Goal: Task Accomplishment & Management: Manage account settings

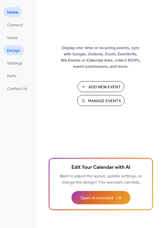
drag, startPoint x: 12, startPoint y: 56, endPoint x: 12, endPoint y: 53, distance: 3.1
click at [12, 53] on ul "Home Connect Views Design Settings Form Contact Us" at bounding box center [17, 50] width 27 height 86
click at [12, 53] on span "Design" at bounding box center [13, 51] width 13 height 6
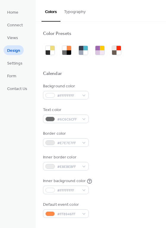
scroll to position [81, 0]
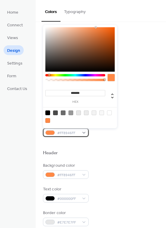
click at [84, 132] on div "#FF8946FF" at bounding box center [66, 132] width 46 height 9
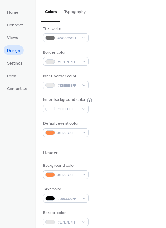
click at [103, 148] on div at bounding box center [100, 143] width 115 height 13
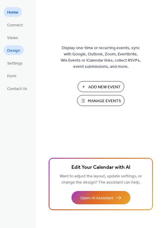
click at [11, 48] on span "Design" at bounding box center [13, 51] width 13 height 6
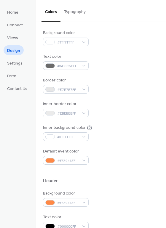
scroll to position [57, 0]
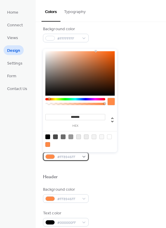
click at [85, 156] on div "#FF8946FF" at bounding box center [66, 156] width 46 height 9
click at [84, 117] on input "*******" at bounding box center [75, 117] width 60 height 6
paste input
type input "******"
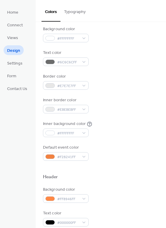
click at [107, 163] on div at bounding box center [100, 166] width 115 height 13
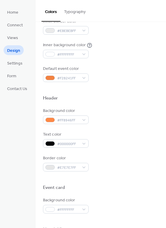
scroll to position [136, 0]
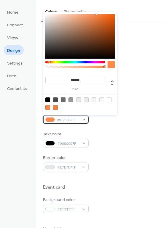
click at [85, 117] on div "#FF8946FF" at bounding box center [66, 119] width 46 height 9
click at [88, 79] on input "*******" at bounding box center [75, 80] width 60 height 6
paste input
type input "******"
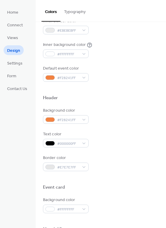
click at [123, 169] on div "Border color #E7E7E7FF" at bounding box center [100, 163] width 115 height 16
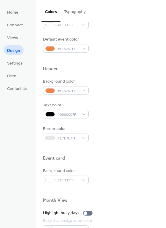
scroll to position [0, 0]
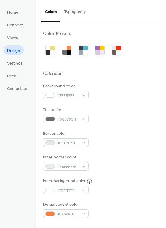
click at [72, 14] on button "Typography" at bounding box center [74, 10] width 29 height 21
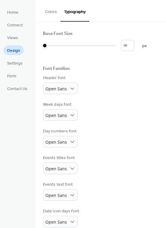
click at [51, 12] on button "Colors" at bounding box center [50, 10] width 19 height 21
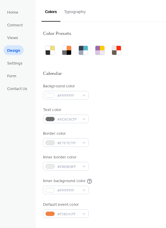
click at [74, 15] on button "Typography" at bounding box center [74, 10] width 29 height 21
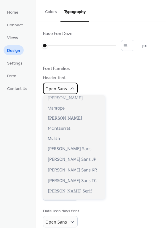
scroll to position [208, 0]
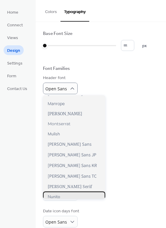
click at [61, 197] on div "Nunito" at bounding box center [74, 196] width 62 height 10
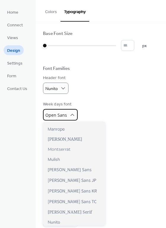
scroll to position [229, 0]
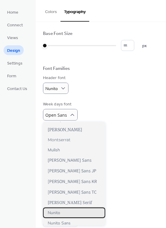
click at [56, 211] on span "Nunito" at bounding box center [54, 213] width 12 height 6
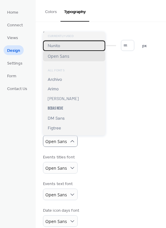
click at [56, 46] on span "Nunito" at bounding box center [54, 46] width 12 height 6
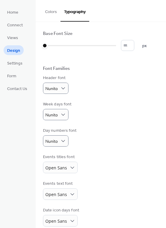
scroll to position [34, 0]
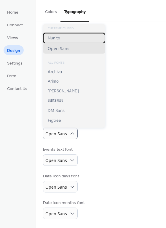
click at [58, 39] on span "Nunito" at bounding box center [54, 38] width 12 height 6
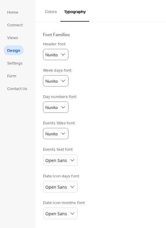
scroll to position [34, 0]
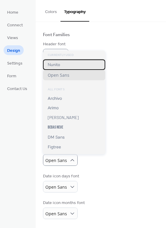
click at [47, 64] on div "Nunito" at bounding box center [74, 64] width 62 height 10
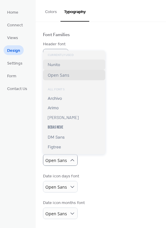
scroll to position [33, 0]
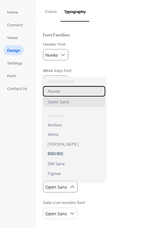
click at [55, 88] on span "Nunito" at bounding box center [54, 91] width 12 height 6
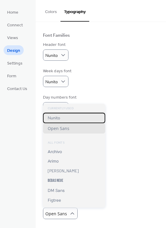
click at [64, 117] on div "Nunito" at bounding box center [74, 118] width 62 height 10
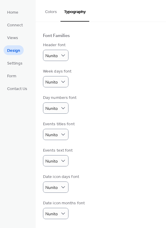
click at [90, 128] on div "Events titles font Nunito" at bounding box center [100, 130] width 115 height 19
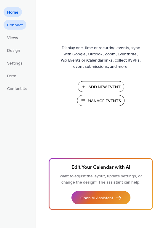
click at [14, 22] on span "Connect" at bounding box center [15, 25] width 16 height 6
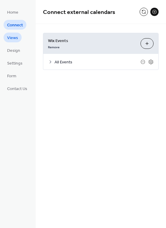
click at [14, 35] on span "Views" at bounding box center [12, 38] width 11 height 6
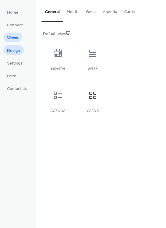
click at [15, 48] on span "Design" at bounding box center [13, 51] width 13 height 6
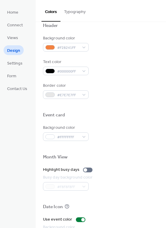
scroll to position [253, 0]
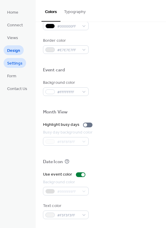
click at [13, 64] on span "Settings" at bounding box center [14, 63] width 15 height 6
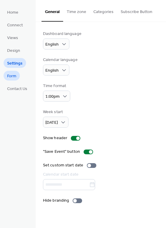
click at [12, 75] on span "Form" at bounding box center [11, 76] width 9 height 6
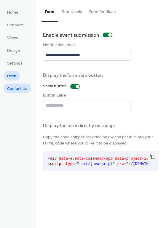
click at [14, 87] on span "Contact Us" at bounding box center [17, 89] width 20 height 6
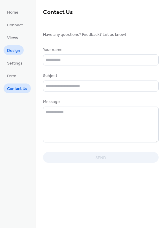
click at [9, 50] on span "Design" at bounding box center [13, 51] width 13 height 6
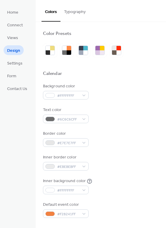
click at [75, 11] on button "Typography" at bounding box center [74, 10] width 29 height 21
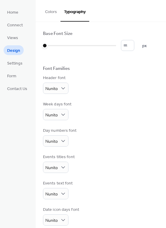
scroll to position [33, 0]
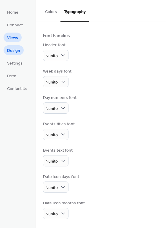
click at [13, 41] on span "Views" at bounding box center [12, 38] width 11 height 6
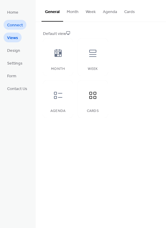
click at [8, 27] on span "Connect" at bounding box center [15, 25] width 16 height 6
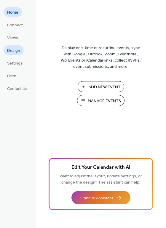
click at [12, 48] on span "Design" at bounding box center [13, 51] width 13 height 6
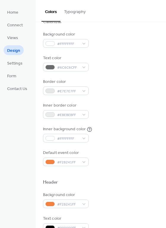
scroll to position [52, 0]
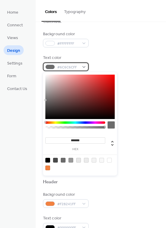
click at [86, 66] on div "#6C6C6CFF" at bounding box center [66, 66] width 46 height 9
click at [54, 159] on div at bounding box center [55, 160] width 5 height 5
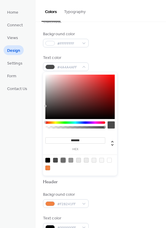
click at [62, 158] on div at bounding box center [63, 160] width 5 height 5
click at [69, 159] on div at bounding box center [70, 160] width 5 height 5
click at [86, 159] on div at bounding box center [86, 160] width 5 height 5
click at [62, 159] on div at bounding box center [63, 160] width 5 height 5
drag, startPoint x: 62, startPoint y: 159, endPoint x: 93, endPoint y: 158, distance: 30.4
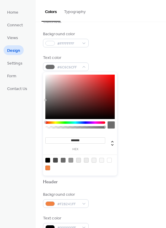
click at [93, 158] on div at bounding box center [93, 160] width 5 height 5
click at [55, 159] on div at bounding box center [55, 160] width 5 height 5
click at [48, 158] on div at bounding box center [47, 160] width 5 height 5
click at [56, 158] on div at bounding box center [55, 160] width 5 height 5
type input "*******"
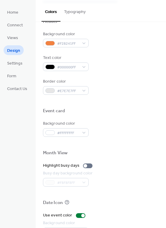
scroll to position [253, 0]
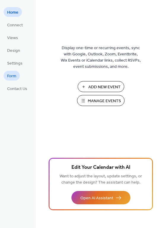
click at [9, 78] on span "Form" at bounding box center [11, 76] width 9 height 6
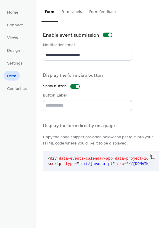
click at [64, 11] on button "Form labels" at bounding box center [72, 10] width 28 height 21
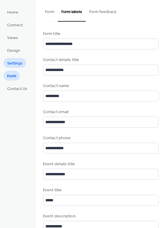
click at [13, 66] on span "Settings" at bounding box center [14, 63] width 15 height 6
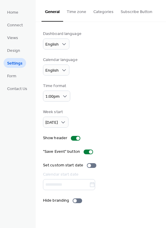
click at [100, 11] on button "Categories" at bounding box center [103, 10] width 27 height 21
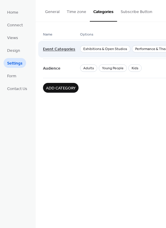
click at [64, 49] on span "Event Categories" at bounding box center [59, 49] width 32 height 11
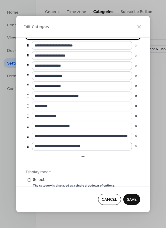
scroll to position [0, 0]
click at [102, 201] on span "Cancel" at bounding box center [109, 200] width 16 height 6
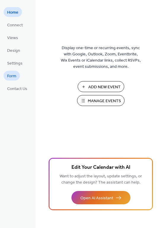
click at [9, 77] on span "Form" at bounding box center [11, 76] width 9 height 6
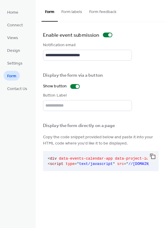
click at [80, 9] on button "Form labels" at bounding box center [72, 10] width 28 height 21
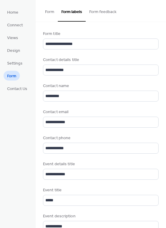
click at [96, 14] on button "Form feedback" at bounding box center [102, 10] width 34 height 21
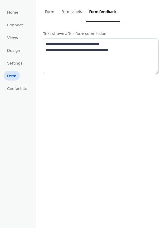
click at [77, 12] on button "Form labels" at bounding box center [72, 10] width 28 height 21
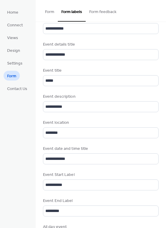
scroll to position [247, 0]
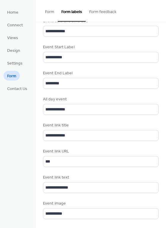
click at [48, 12] on button "Form" at bounding box center [49, 10] width 16 height 21
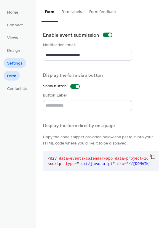
click at [9, 63] on span "Settings" at bounding box center [14, 63] width 15 height 6
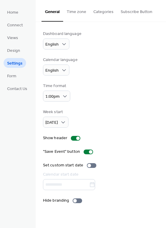
click at [106, 8] on button "Categories" at bounding box center [103, 10] width 27 height 21
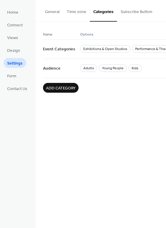
click at [128, 12] on button "Subscribe Button" at bounding box center [136, 10] width 39 height 21
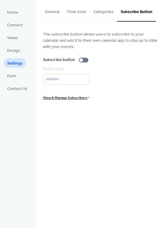
click at [100, 10] on button "Categories" at bounding box center [103, 10] width 27 height 21
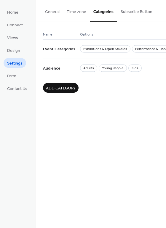
click at [74, 11] on button "Time zone" at bounding box center [76, 10] width 27 height 21
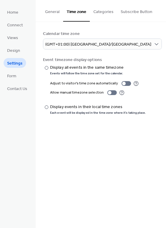
click at [47, 7] on button "General" at bounding box center [52, 10] width 22 height 21
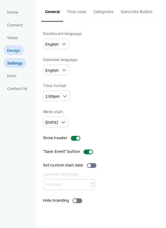
click at [17, 51] on span "Design" at bounding box center [13, 51] width 13 height 6
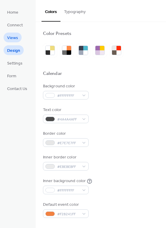
click at [14, 41] on span "Views" at bounding box center [12, 38] width 11 height 6
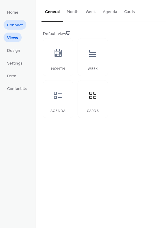
click at [11, 20] on link "Connect" at bounding box center [15, 25] width 23 height 10
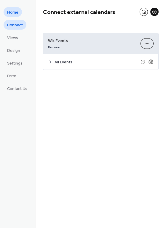
click at [11, 15] on span "Home" at bounding box center [12, 12] width 11 height 6
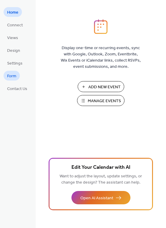
click at [13, 78] on span "Form" at bounding box center [11, 76] width 9 height 6
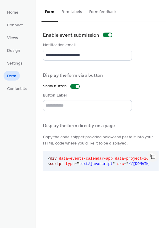
click at [13, 78] on span "Form" at bounding box center [11, 76] width 9 height 6
click at [23, 86] on span "Contact Us" at bounding box center [17, 89] width 20 height 6
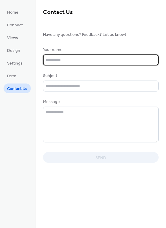
click at [72, 58] on input "text" at bounding box center [100, 59] width 115 height 11
type input "**********"
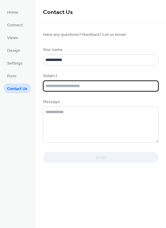
click at [91, 81] on input "text" at bounding box center [100, 85] width 115 height 11
type input "**********"
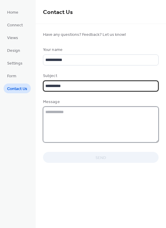
click at [90, 125] on textarea at bounding box center [100, 124] width 115 height 36
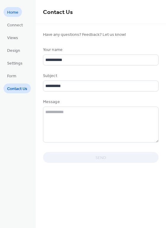
click at [13, 12] on span "Home" at bounding box center [12, 12] width 11 height 6
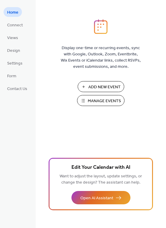
click at [106, 101] on span "Manage Events" at bounding box center [103, 101] width 33 height 6
click at [92, 100] on span "Manage Events" at bounding box center [103, 101] width 33 height 6
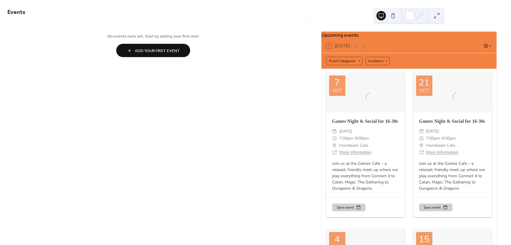
click at [392, 16] on button at bounding box center [392, 15] width 9 height 9
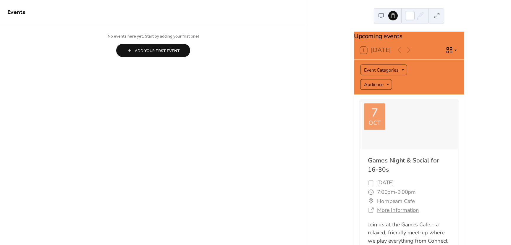
click at [382, 17] on button at bounding box center [380, 15] width 9 height 9
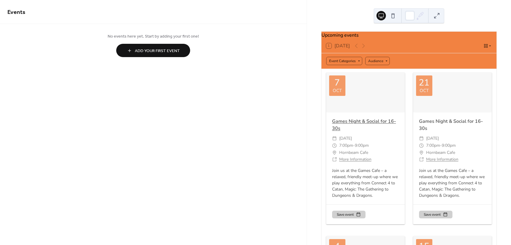
click at [363, 122] on link "Games Night & Social for 16-30s" at bounding box center [364, 125] width 64 height 14
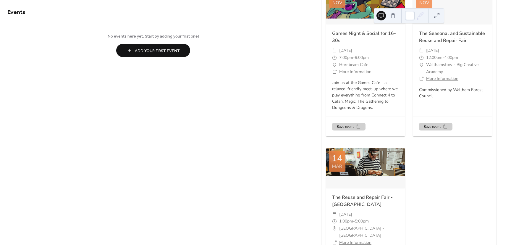
scroll to position [339, 0]
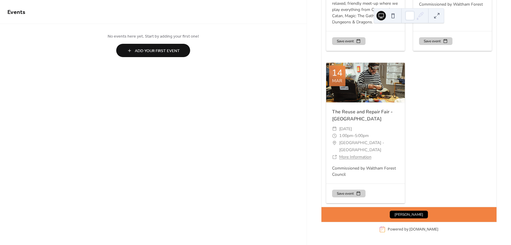
click at [145, 44] on button "Add Your First Event" at bounding box center [153, 50] width 74 height 13
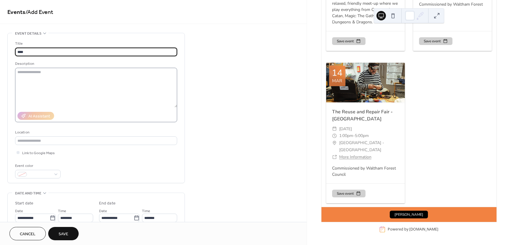
type input "****"
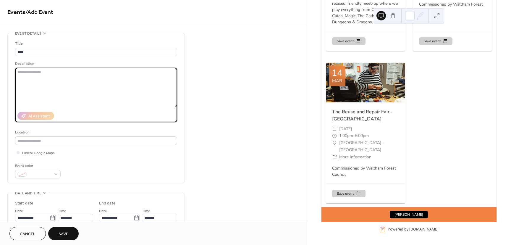
click at [144, 82] on textarea at bounding box center [96, 88] width 162 height 40
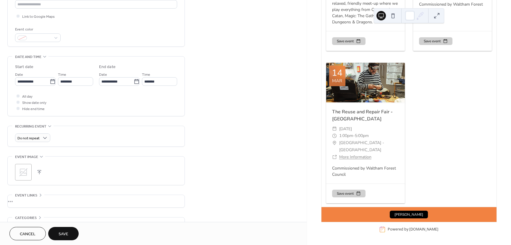
scroll to position [173, 0]
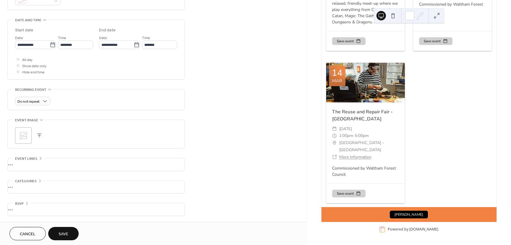
click at [33, 227] on button "Cancel" at bounding box center [27, 233] width 36 height 13
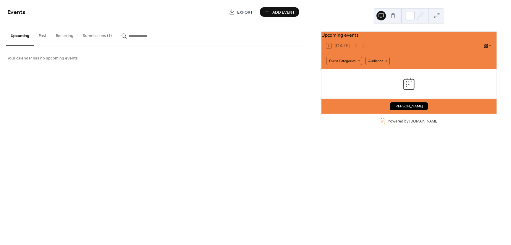
click at [90, 36] on button "Submissions (1)" at bounding box center [97, 34] width 38 height 21
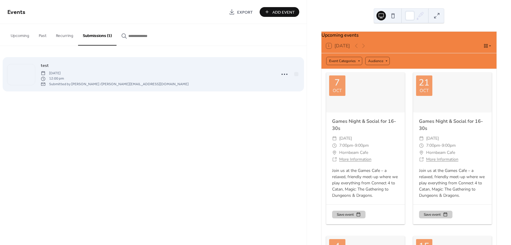
click at [102, 77] on span "12:00 pm" at bounding box center [115, 78] width 148 height 5
click at [286, 73] on icon at bounding box center [284, 73] width 9 height 9
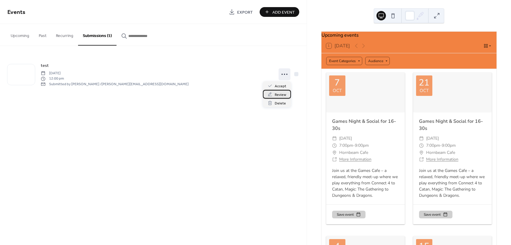
click at [282, 95] on span "Review" at bounding box center [281, 95] width 12 height 6
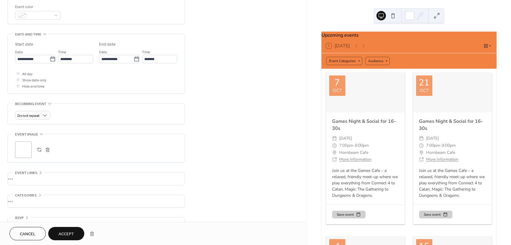
scroll to position [205, 0]
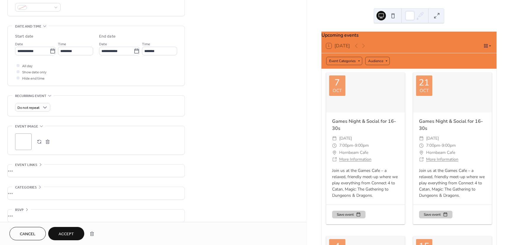
click at [36, 184] on span "Categories" at bounding box center [26, 187] width 22 height 6
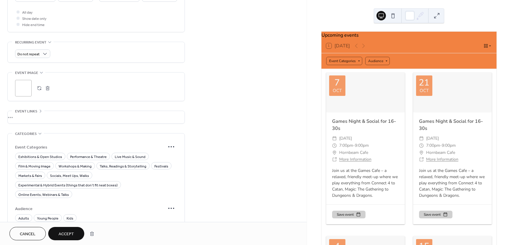
scroll to position [294, 0]
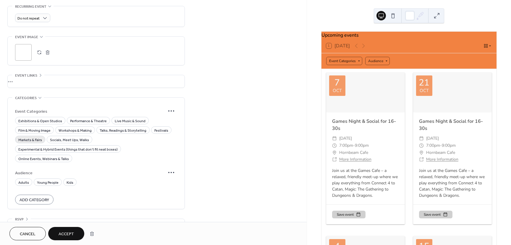
click at [35, 137] on span "Markets & Fairs" at bounding box center [30, 140] width 24 height 6
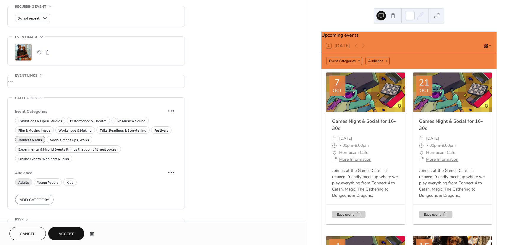
click at [26, 179] on span "Adults" at bounding box center [23, 182] width 11 height 6
click at [27, 217] on icon at bounding box center [27, 218] width 2 height 3
click at [63, 231] on span "Accept" at bounding box center [66, 234] width 15 height 6
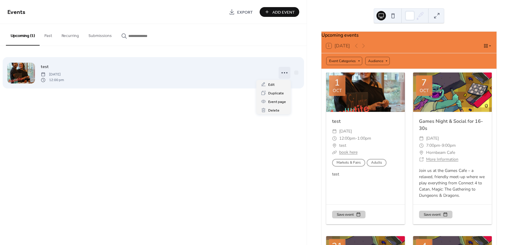
click at [284, 70] on icon at bounding box center [284, 72] width 9 height 9
click at [296, 73] on div at bounding box center [296, 72] width 4 height 4
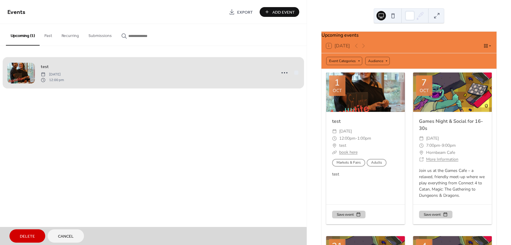
click at [296, 71] on div "test Wednesday, October 1, 2025 12:00 pm" at bounding box center [153, 73] width 292 height 36
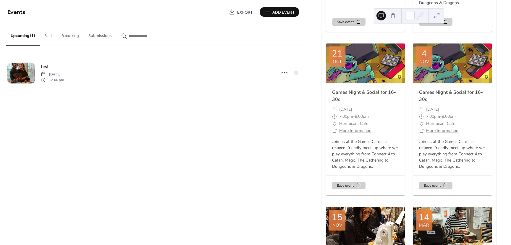
scroll to position [194, 0]
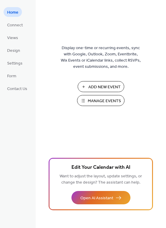
click at [109, 99] on span "Manage Events" at bounding box center [103, 101] width 33 height 6
click at [17, 24] on span "Connect" at bounding box center [15, 25] width 16 height 6
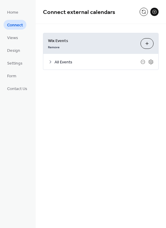
click at [64, 62] on span "All Events" at bounding box center [97, 62] width 86 height 6
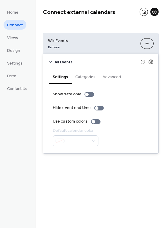
click at [50, 60] on icon at bounding box center [50, 61] width 5 height 5
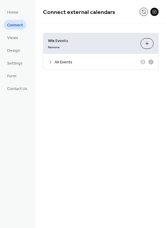
click at [156, 11] on button at bounding box center [154, 12] width 8 height 8
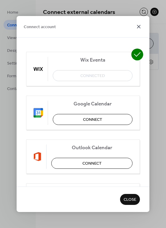
click at [136, 27] on icon at bounding box center [138, 26] width 7 height 7
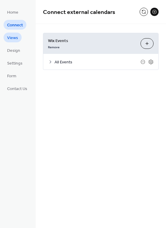
click at [13, 41] on span "Views" at bounding box center [12, 38] width 11 height 6
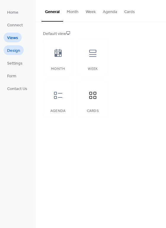
click at [12, 52] on span "Design" at bounding box center [13, 51] width 13 height 6
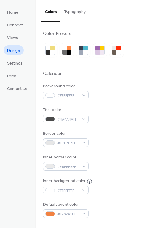
click at [11, 19] on ul "Home Connect Views Design Settings Form Contact Us" at bounding box center [17, 50] width 27 height 86
click at [11, 62] on span "Settings" at bounding box center [14, 63] width 15 height 6
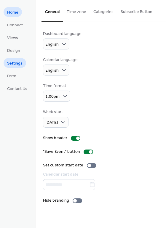
click at [11, 9] on span "Home" at bounding box center [12, 12] width 11 height 6
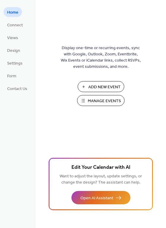
click at [96, 99] on span "Manage Events" at bounding box center [103, 101] width 33 height 6
click at [90, 99] on span "Manage Events" at bounding box center [103, 101] width 33 height 6
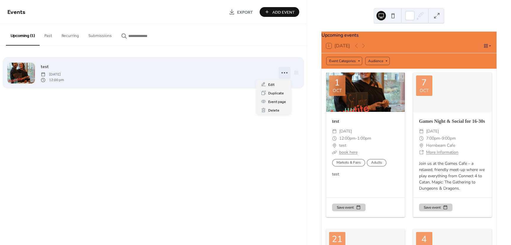
click at [280, 72] on icon at bounding box center [284, 72] width 9 height 9
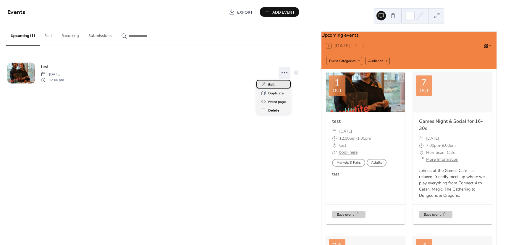
click at [273, 84] on span "Edit" at bounding box center [271, 85] width 7 height 6
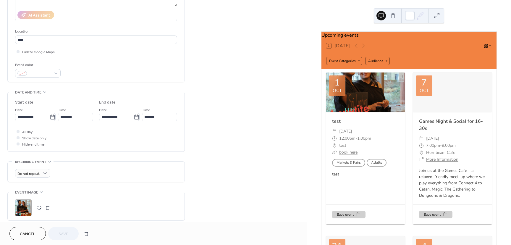
scroll to position [148, 0]
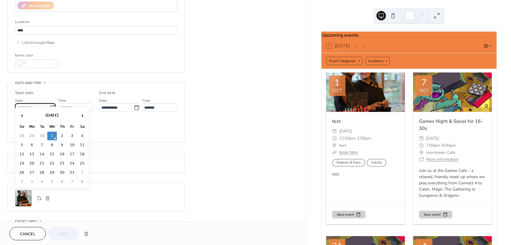
click at [28, 103] on input "**********" at bounding box center [32, 107] width 35 height 9
click at [58, 136] on td "2" at bounding box center [61, 136] width 9 height 9
type input "**********"
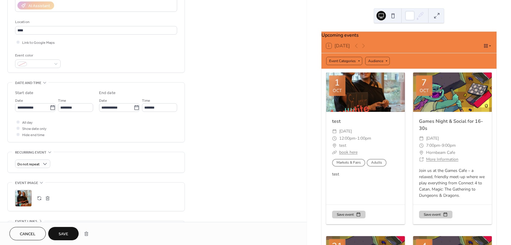
click at [70, 230] on button "Save" at bounding box center [63, 233] width 30 height 13
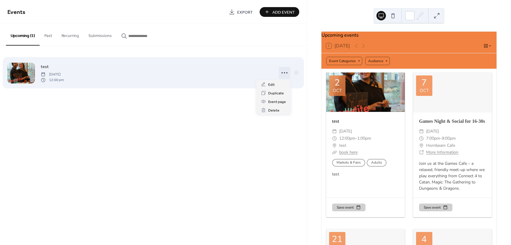
click at [286, 71] on icon at bounding box center [284, 72] width 9 height 9
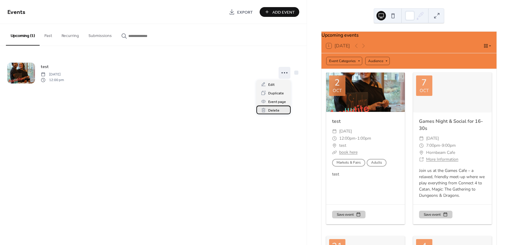
click at [273, 109] on span "Delete" at bounding box center [273, 110] width 11 height 6
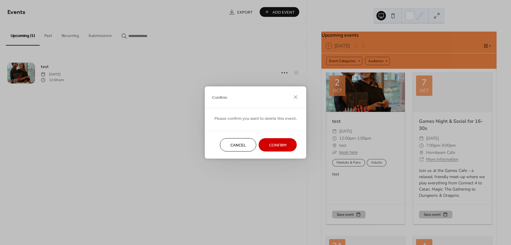
click at [272, 142] on span "Confirm" at bounding box center [277, 145] width 17 height 6
